Goal: Go to known website: Access a specific website the user already knows

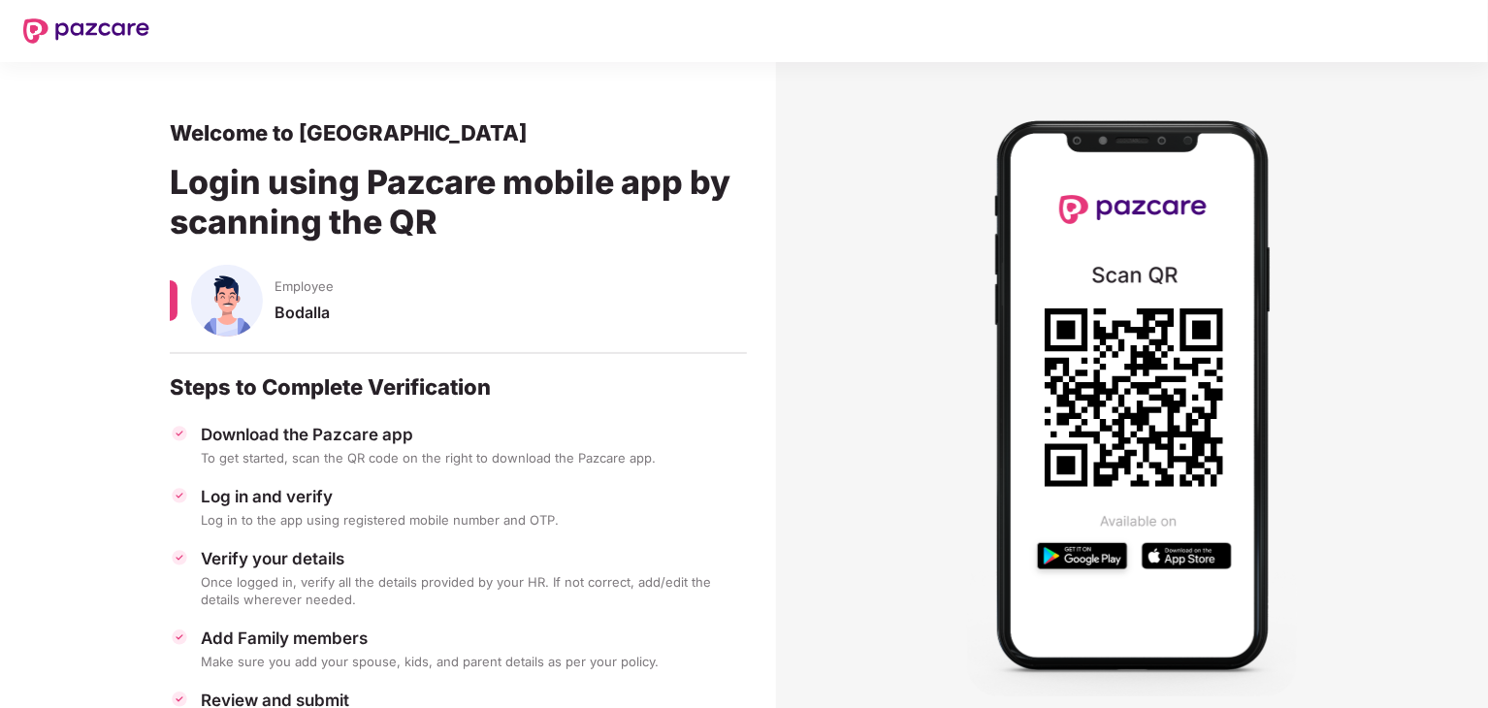
click at [1366, 355] on section at bounding box center [1132, 396] width 712 height 668
click at [817, 416] on section at bounding box center [1132, 396] width 712 height 668
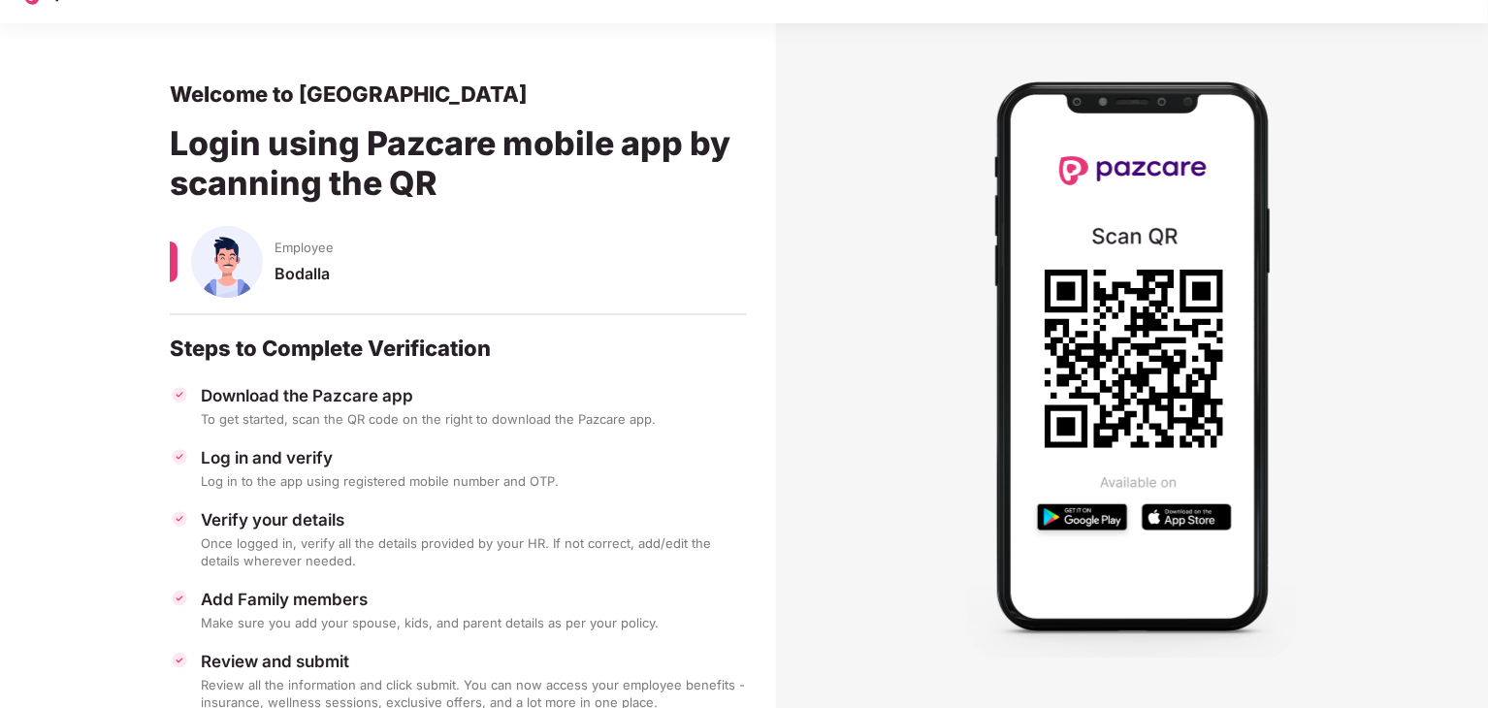
scroll to position [99, 0]
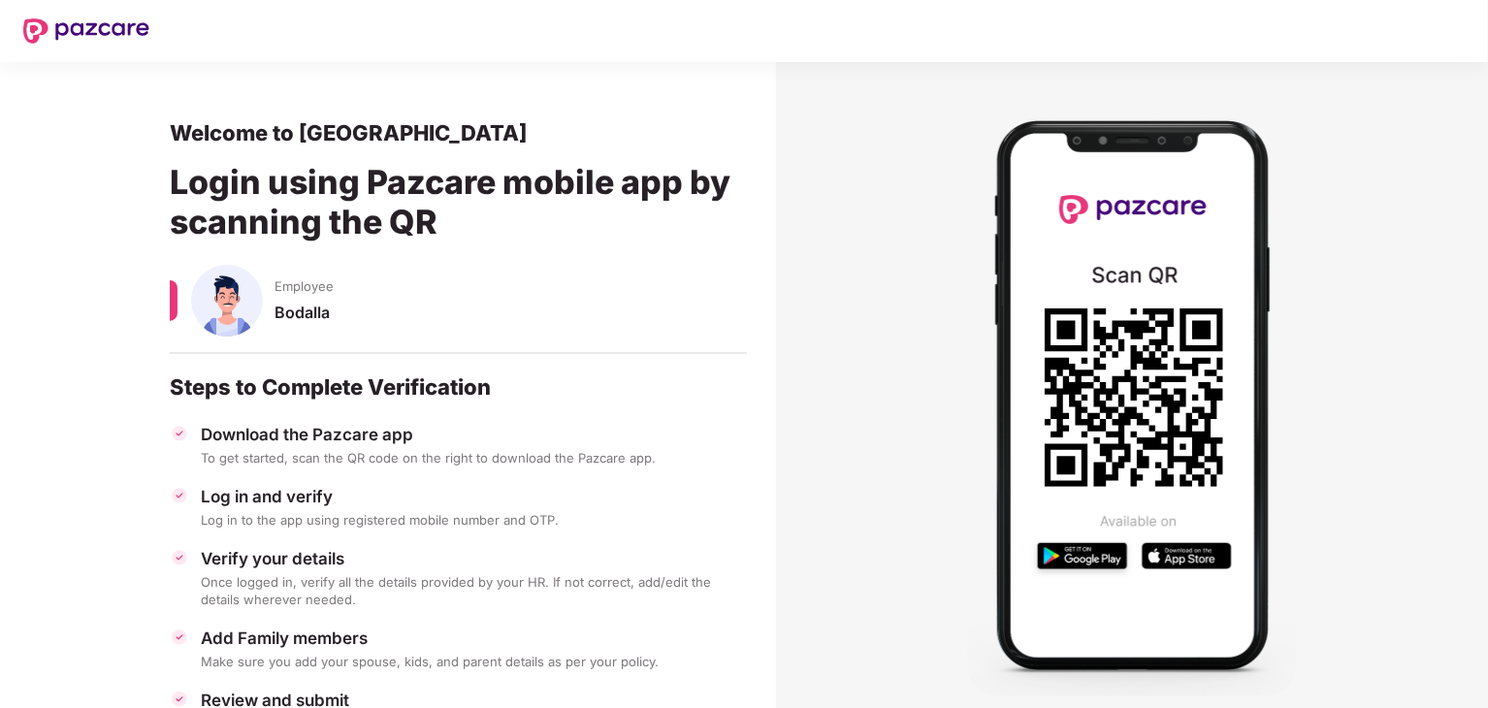
click at [1396, 194] on section at bounding box center [1132, 396] width 712 height 668
click at [843, 450] on section at bounding box center [1132, 396] width 712 height 668
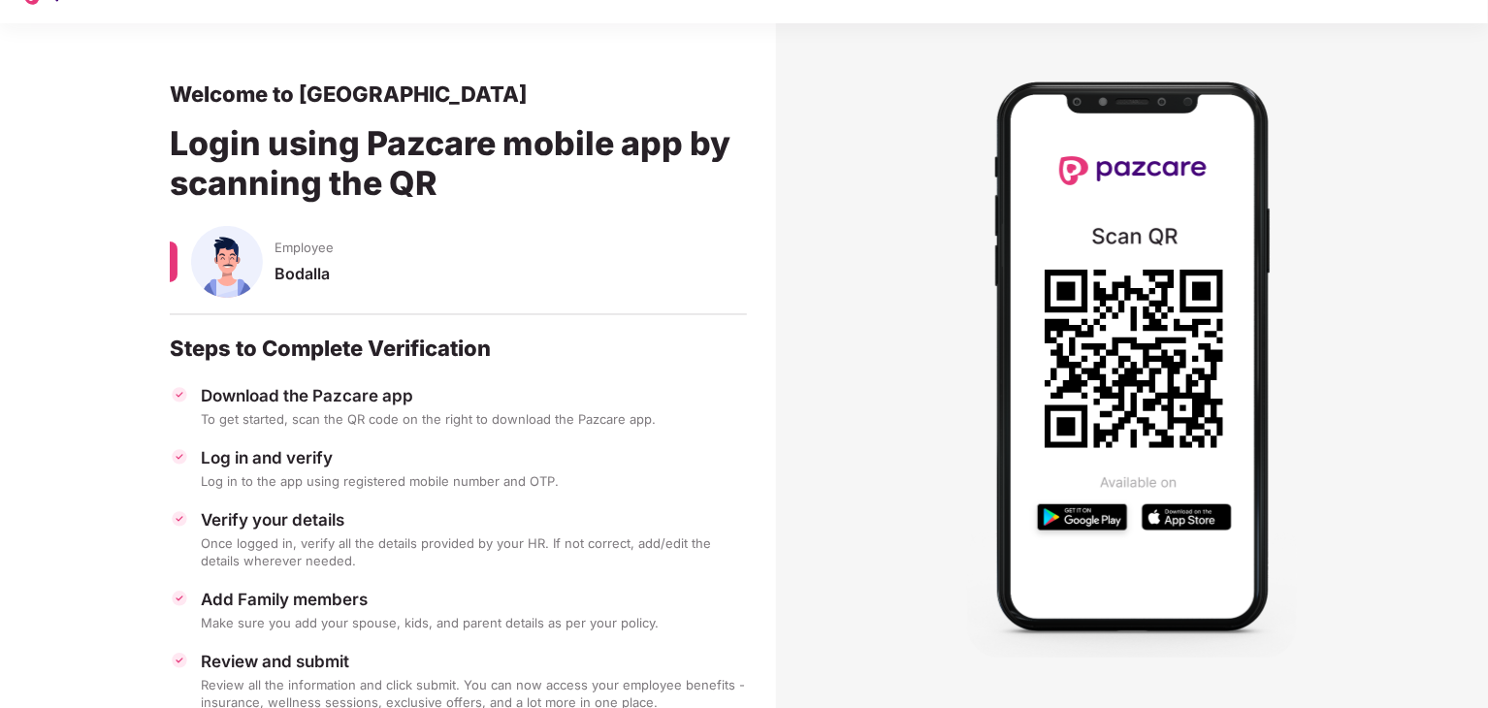
scroll to position [99, 0]
